Goal: Register for event/course

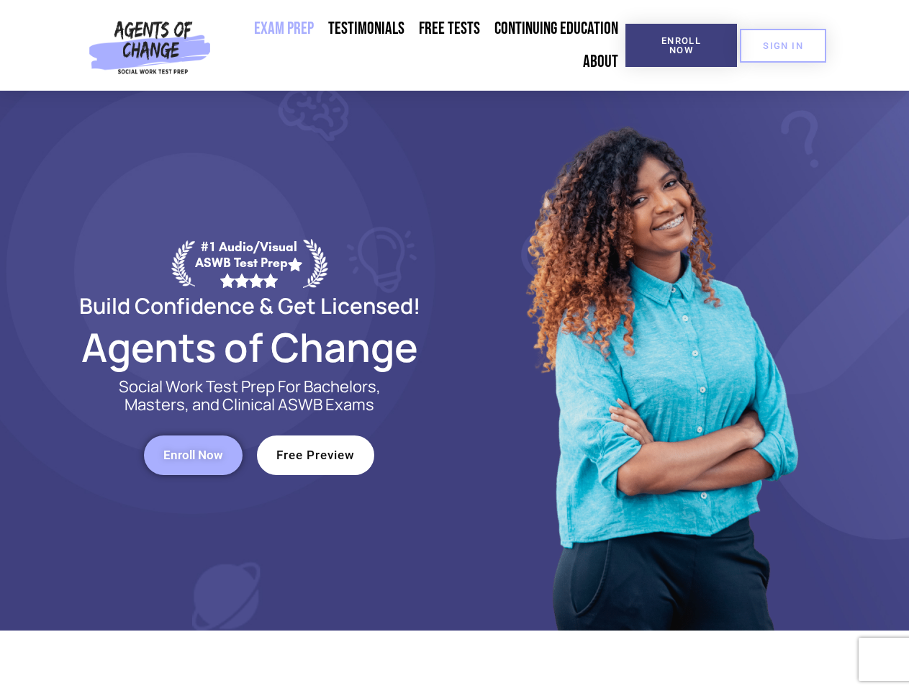
click at [455, 345] on div at bounding box center [660, 361] width 410 height 540
click at [681, 45] on span "Enroll Now" at bounding box center [680, 45] width 65 height 19
click at [783, 45] on span "SIGN IN" at bounding box center [783, 45] width 40 height 9
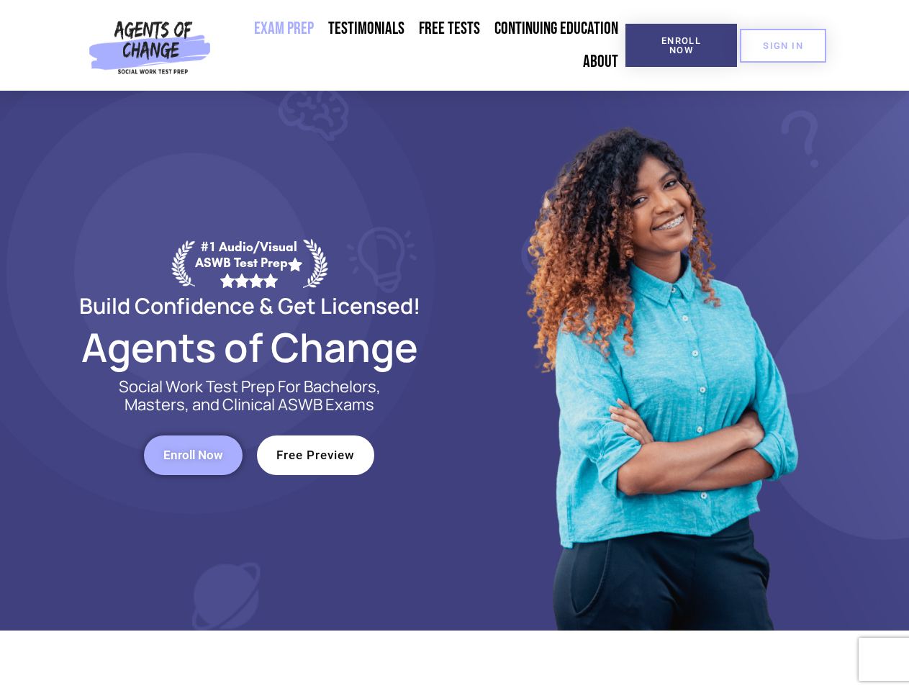
click at [193, 455] on span "Enroll Now" at bounding box center [193, 455] width 60 height 12
click at [315, 455] on span "Free Preview" at bounding box center [315, 455] width 78 height 12
